Goal: Transaction & Acquisition: Subscribe to service/newsletter

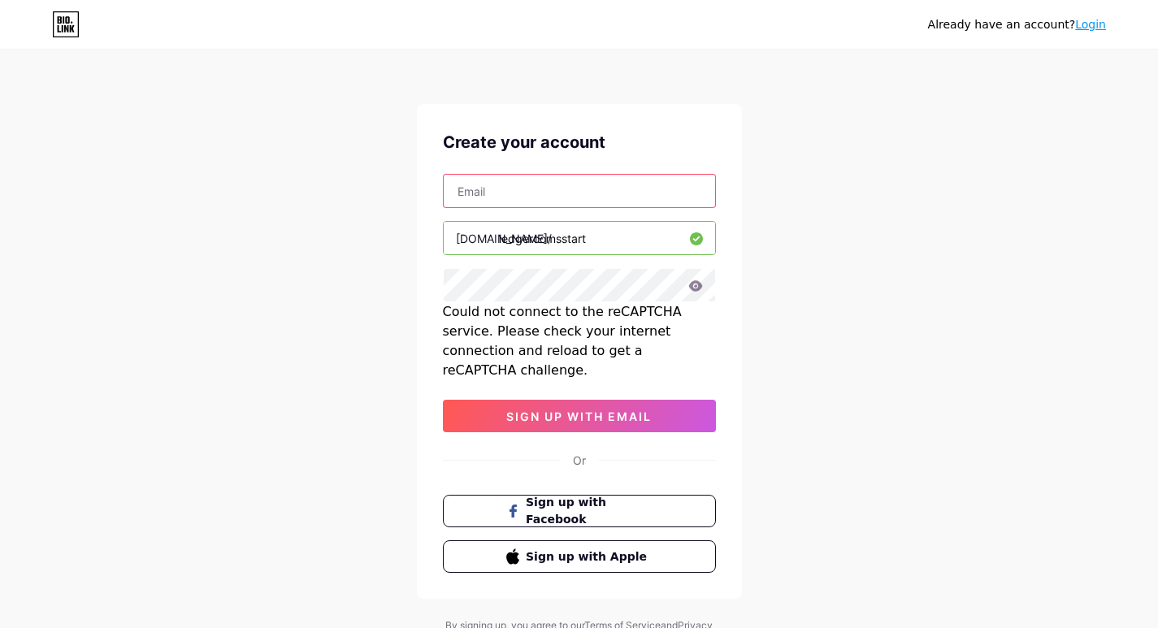
click at [523, 202] on input "text" at bounding box center [579, 191] width 271 height 33
paste input "[EMAIL_ADDRESS][DOMAIN_NAME]"
type input "[EMAIL_ADDRESS][DOMAIN_NAME]"
click at [514, 240] on input "ledgercomsstart" at bounding box center [579, 238] width 271 height 33
click at [515, 240] on input "ledgercomsstart" at bounding box center [579, 238] width 271 height 33
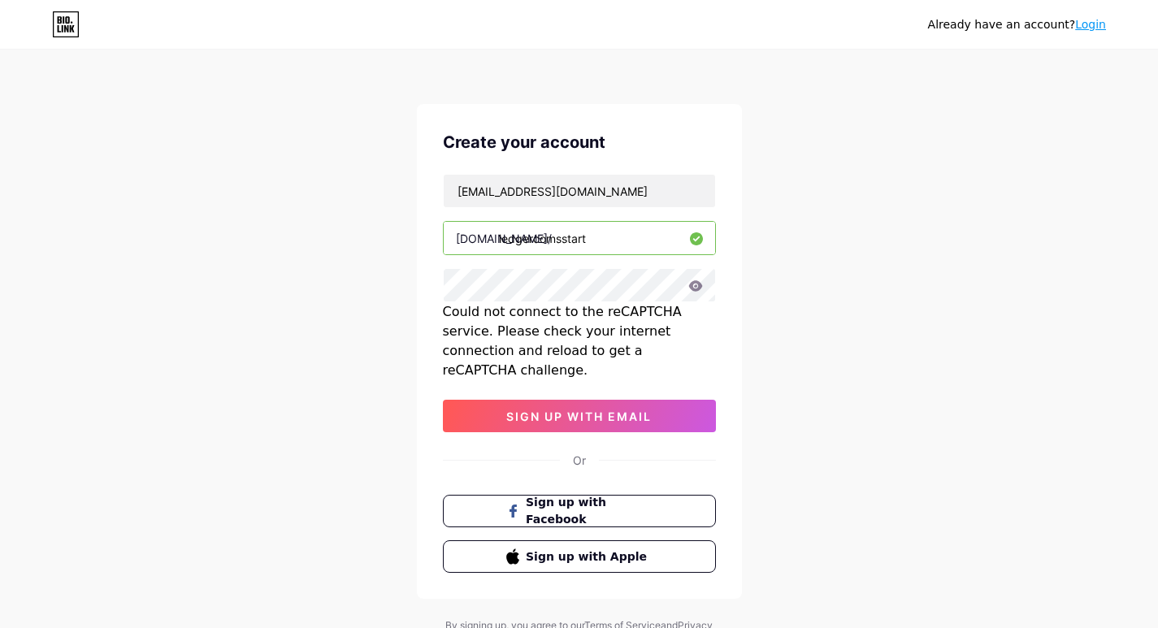
click at [515, 240] on input "ledgercomsstart" at bounding box center [579, 238] width 271 height 33
paste input "krakenloginn"
type input "krakenloginn"
click at [513, 410] on span "sign up with email" at bounding box center [578, 417] width 145 height 14
